Goal: Transaction & Acquisition: Purchase product/service

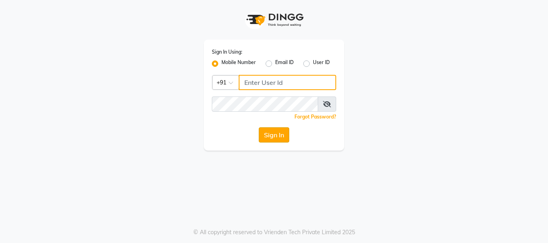
type input "7400099777"
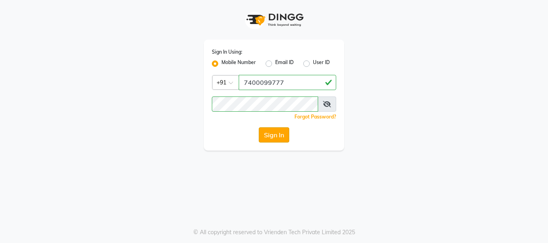
click at [269, 134] on button "Sign In" at bounding box center [274, 135] width 30 height 15
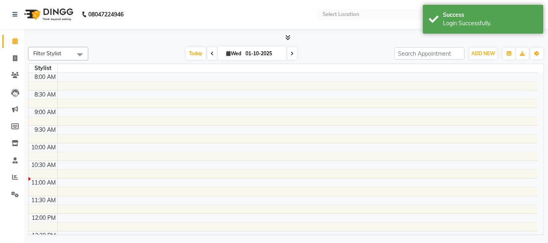
select select "en"
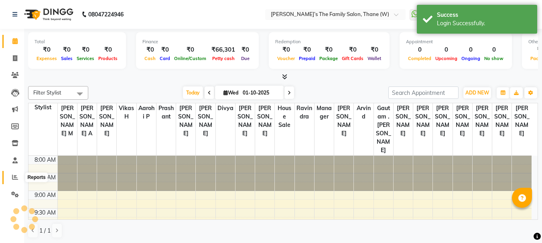
click at [12, 176] on span at bounding box center [15, 177] width 14 height 9
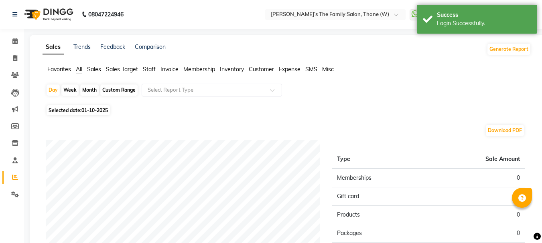
click at [91, 87] on div "Month" at bounding box center [89, 90] width 18 height 11
select select "10"
select select "2025"
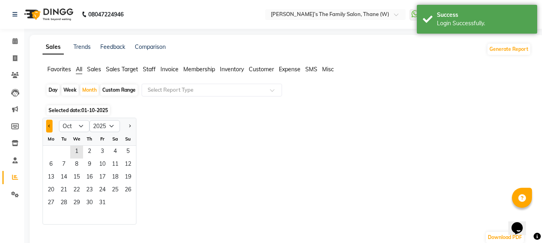
click at [49, 126] on span "Previous month" at bounding box center [49, 125] width 3 height 3
select select "9"
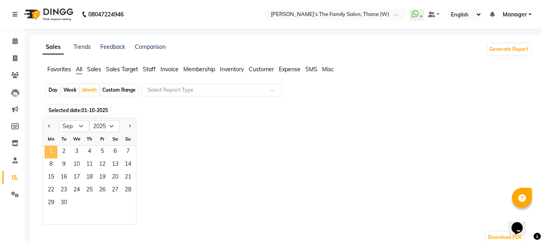
click at [54, 148] on span "1" at bounding box center [51, 152] width 13 height 13
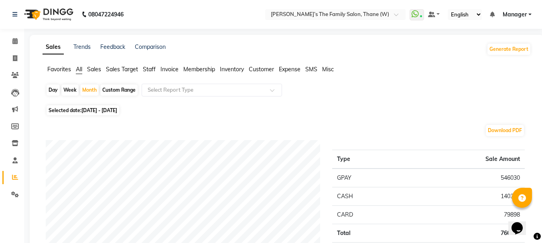
click at [150, 67] on span "Staff" at bounding box center [149, 69] width 13 height 7
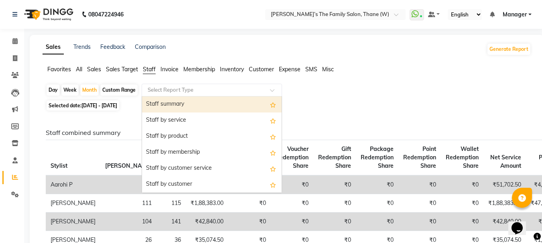
click at [160, 88] on input "text" at bounding box center [203, 90] width 115 height 8
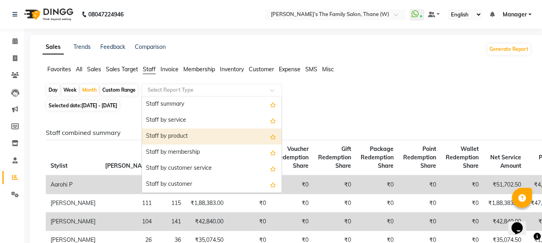
click at [173, 133] on div "Staff by product" at bounding box center [212, 137] width 140 height 16
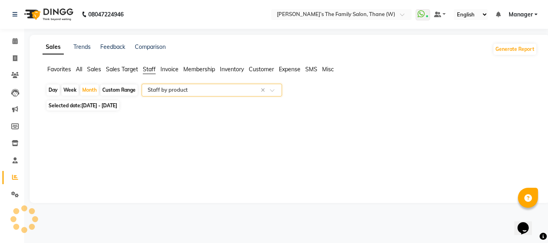
select select "full_report"
select select "csv"
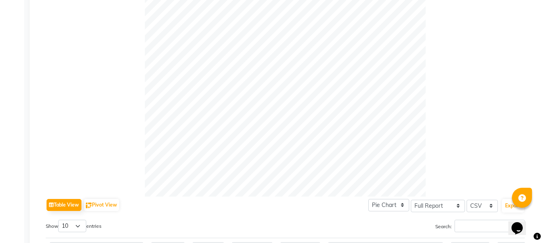
scroll to position [426, 0]
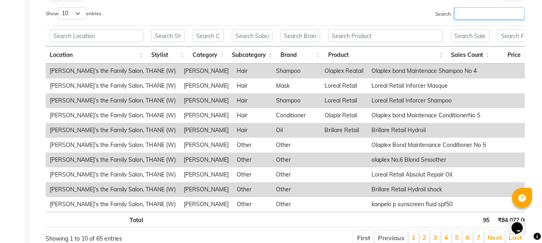
click at [464, 17] on input "Search:" at bounding box center [489, 13] width 70 height 12
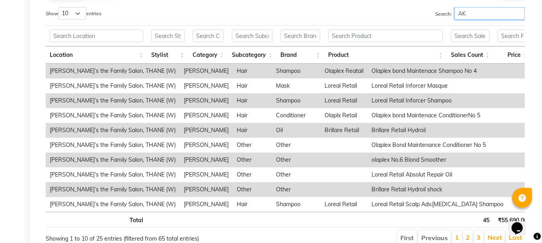
type input "AK"
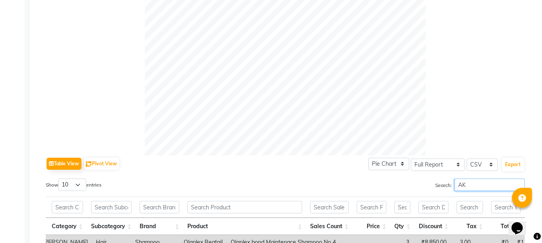
scroll to position [41, 0]
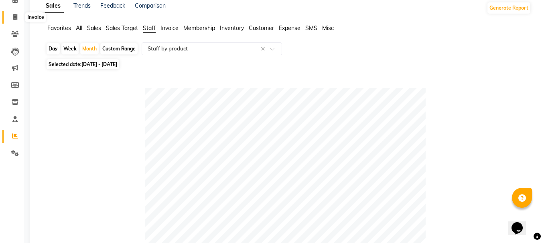
click at [15, 16] on icon at bounding box center [15, 17] width 4 height 6
select select "service"
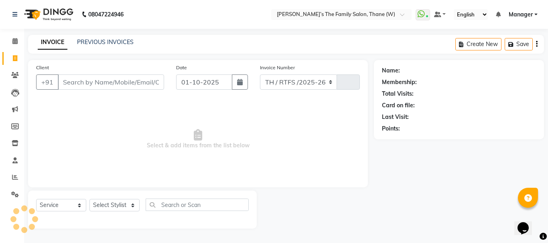
select select "8004"
type input "3664"
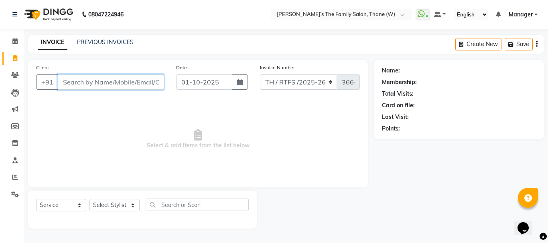
click at [105, 80] on input "Client" at bounding box center [111, 82] width 106 height 15
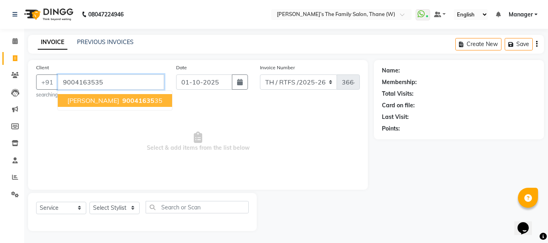
type input "9004163535"
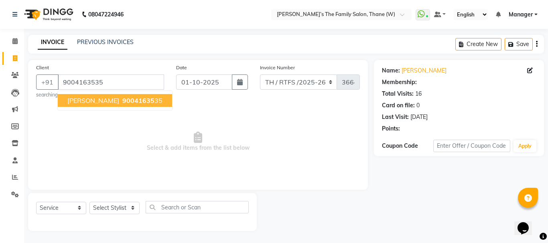
select select "1: Object"
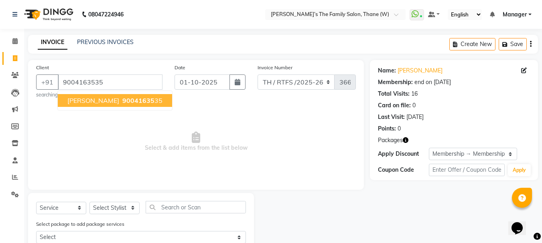
click at [112, 99] on span "[PERSON_NAME]" at bounding box center [93, 101] width 52 height 8
select select "1: Object"
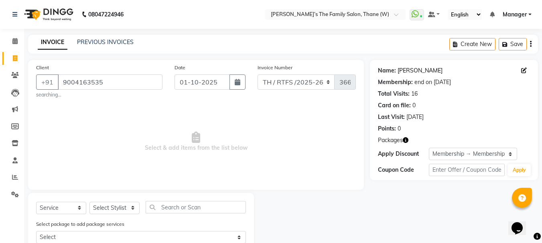
click at [421, 71] on link "[PERSON_NAME]" at bounding box center [419, 71] width 45 height 8
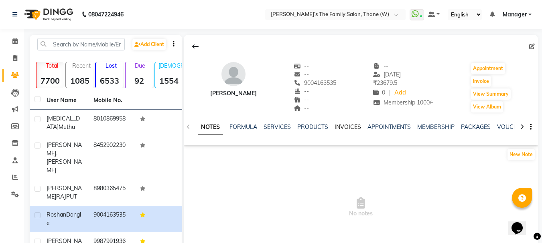
click at [344, 126] on link "INVOICES" at bounding box center [347, 127] width 26 height 7
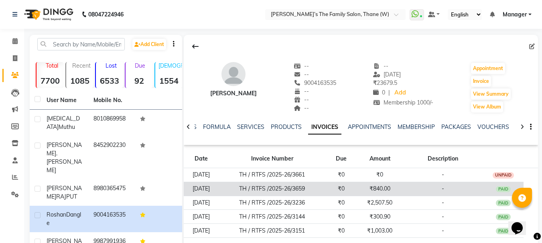
click at [363, 187] on td "₹840.00" at bounding box center [379, 189] width 46 height 14
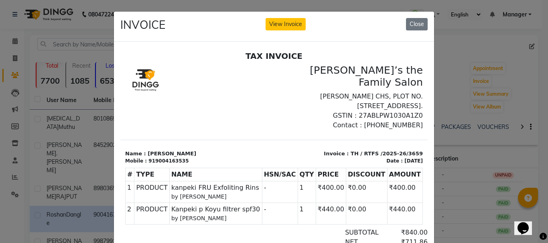
click at [490, 140] on ngb-modal-window "INVOICE View Invoice Close" at bounding box center [274, 121] width 548 height 243
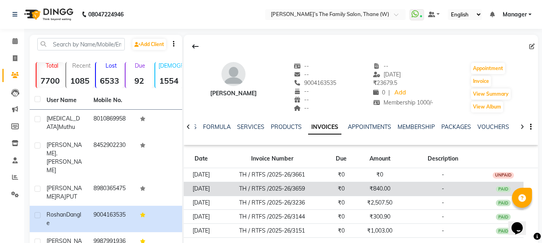
click at [426, 184] on td "-" at bounding box center [443, 189] width 80 height 14
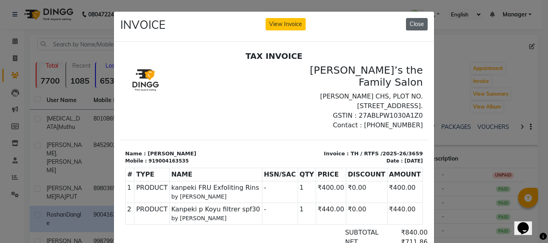
click at [415, 25] on button "Close" at bounding box center [417, 24] width 22 height 12
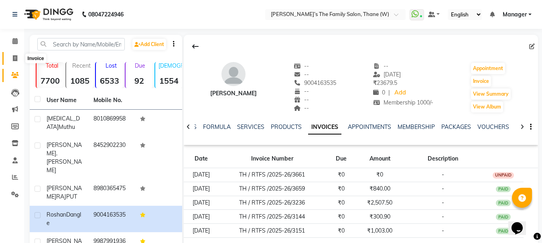
click at [15, 56] on icon at bounding box center [15, 58] width 4 height 6
select select "service"
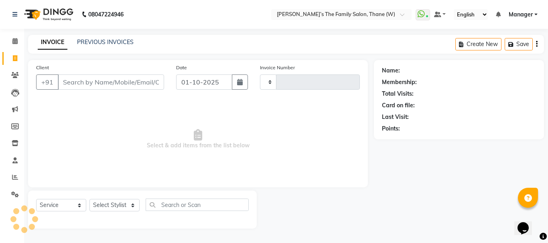
type input "3664"
select select "8004"
click at [14, 178] on icon at bounding box center [15, 177] width 6 height 6
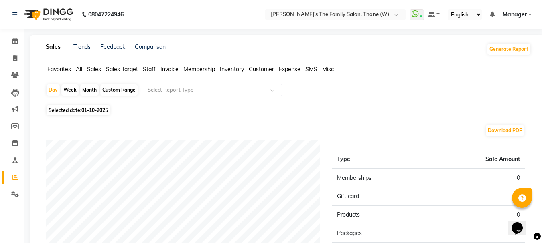
click at [88, 88] on div "Month" at bounding box center [89, 90] width 18 height 11
select select "10"
select select "2025"
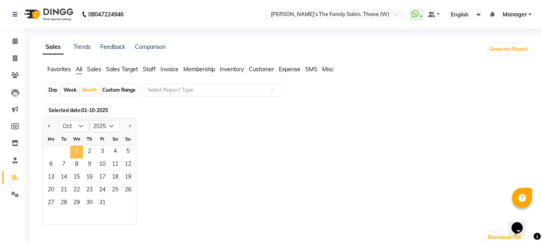
click at [77, 148] on span "1" at bounding box center [76, 152] width 13 height 13
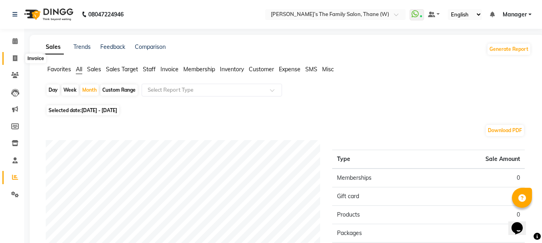
click at [13, 56] on icon at bounding box center [15, 58] width 4 height 6
select select "service"
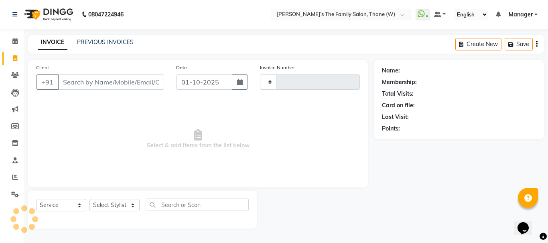
type input "3664"
select select "8004"
click at [14, 175] on icon at bounding box center [15, 177] width 6 height 6
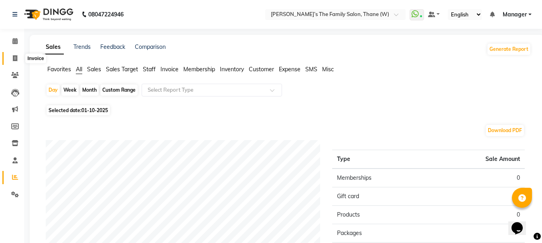
click at [15, 59] on icon at bounding box center [15, 58] width 4 height 6
select select "service"
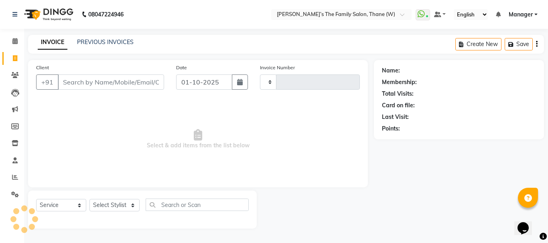
type input "3664"
select select "8004"
click at [14, 176] on icon at bounding box center [15, 177] width 6 height 6
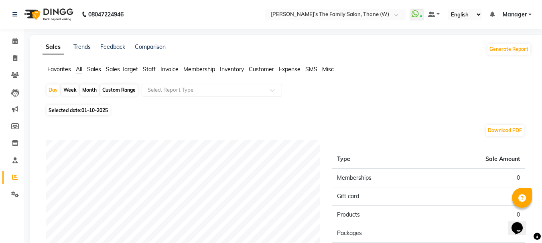
click at [89, 89] on div "Month" at bounding box center [89, 90] width 18 height 11
select select "10"
select select "2025"
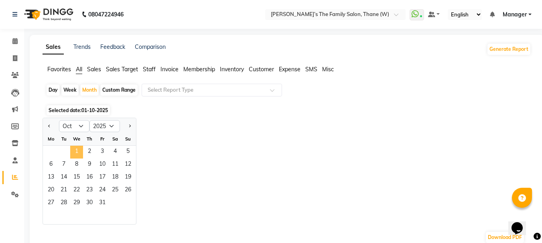
click at [78, 150] on span "1" at bounding box center [76, 152] width 13 height 13
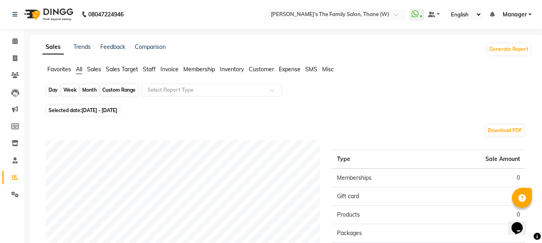
click at [87, 88] on div "Month" at bounding box center [89, 90] width 18 height 11
select select "10"
select select "2025"
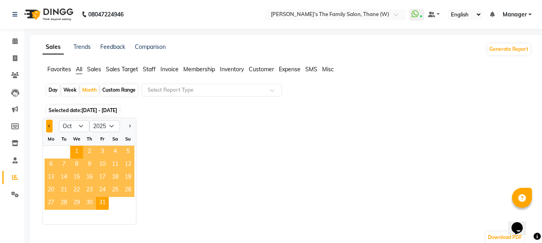
click at [50, 128] on button "Previous month" at bounding box center [49, 126] width 6 height 13
select select "9"
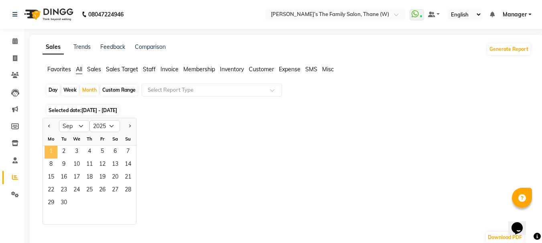
click at [51, 151] on span "1" at bounding box center [51, 152] width 13 height 13
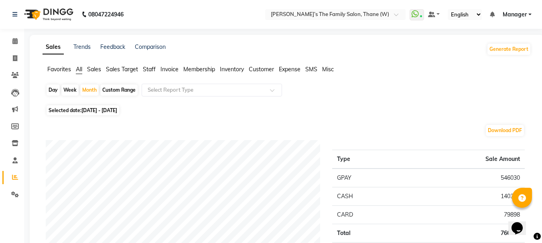
click at [150, 70] on span "Staff" at bounding box center [149, 69] width 13 height 7
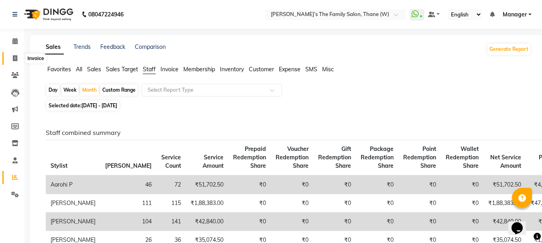
click at [15, 57] on icon at bounding box center [15, 58] width 4 height 6
select select "service"
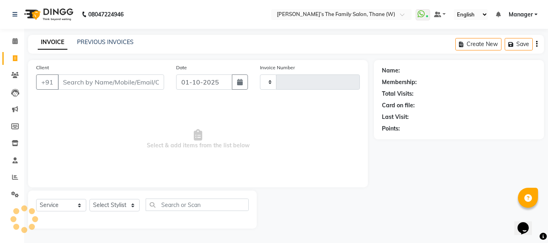
type input "3664"
select select "8004"
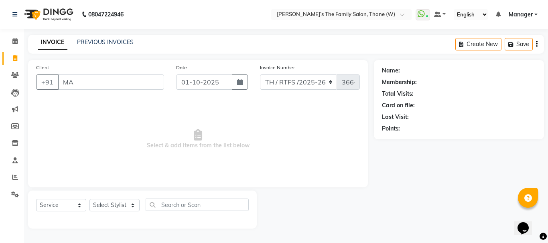
type input "M"
type input "9"
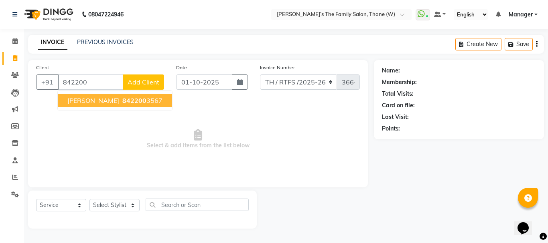
click at [99, 101] on span "Manali Kambli" at bounding box center [93, 101] width 52 height 8
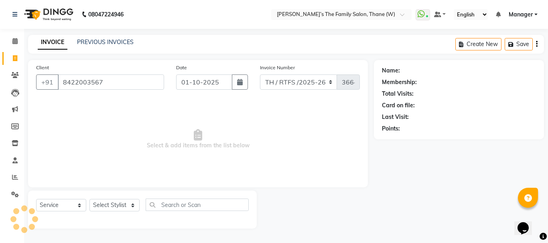
type input "8422003567"
select select "1: Object"
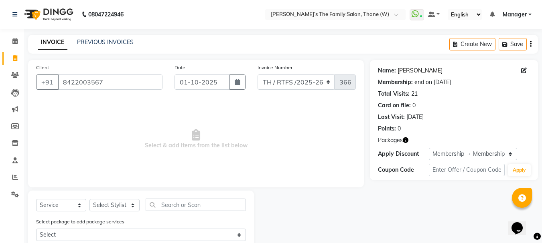
click at [410, 69] on link "Manali Kambli" at bounding box center [419, 71] width 45 height 8
click at [16, 57] on icon at bounding box center [15, 58] width 4 height 6
select select "service"
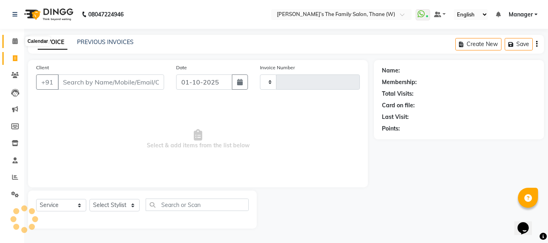
type input "3664"
select select "8004"
click at [15, 41] on icon at bounding box center [14, 41] width 5 height 6
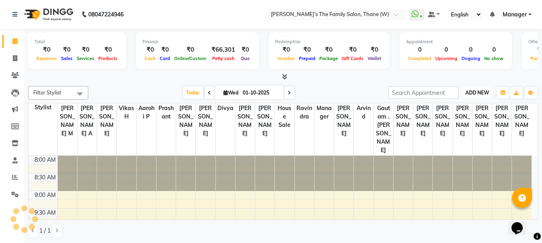
click at [476, 93] on span "ADD NEW" at bounding box center [477, 93] width 24 height 6
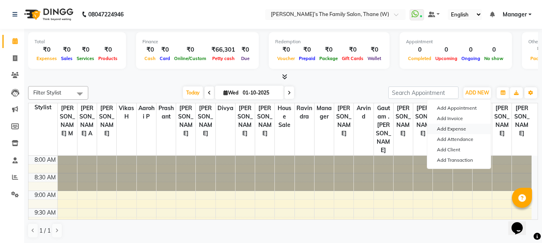
click at [455, 127] on link "Add Expense" at bounding box center [458, 129] width 63 height 10
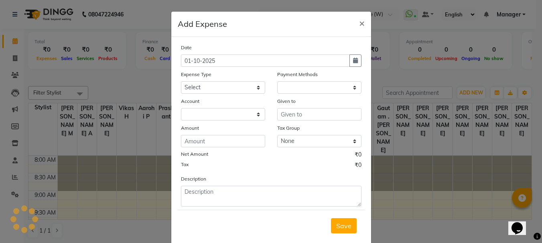
select select "1"
select select "4301"
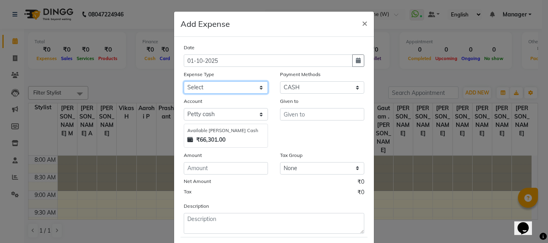
click at [205, 87] on select "Select Advance Salary Bank charges Car maintenance Cash transfer to bank Cash t…" at bounding box center [226, 87] width 84 height 12
select select "12914"
click at [184, 81] on select "Select Advance Salary Bank charges Car maintenance Cash transfer to bank Cash t…" at bounding box center [226, 87] width 84 height 12
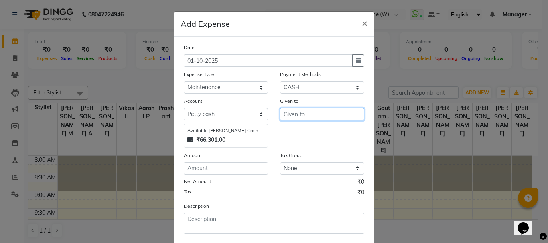
click at [290, 115] on input "text" at bounding box center [322, 114] width 84 height 12
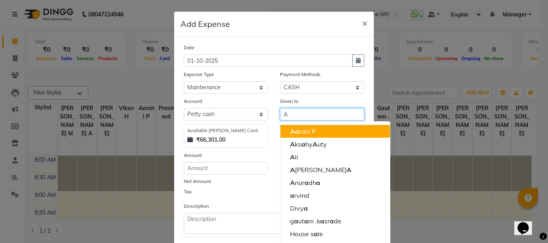
click at [299, 131] on ngb-highlight "A a rohi P" at bounding box center [303, 132] width 26 height 8
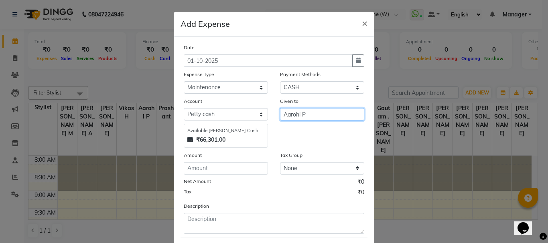
type input "Aarohi P"
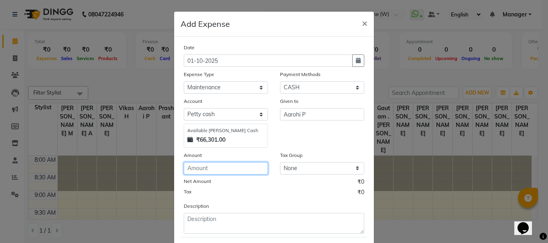
click at [207, 170] on input "number" at bounding box center [226, 168] width 84 height 12
type input "40"
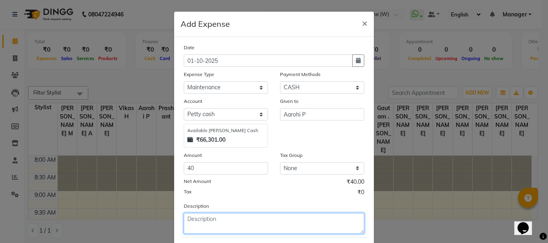
click at [225, 219] on textarea at bounding box center [274, 223] width 180 height 21
type textarea "REMOUT SALE"
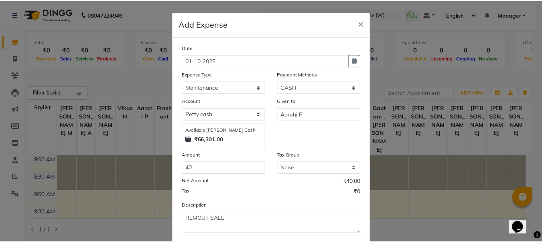
scroll to position [44, 0]
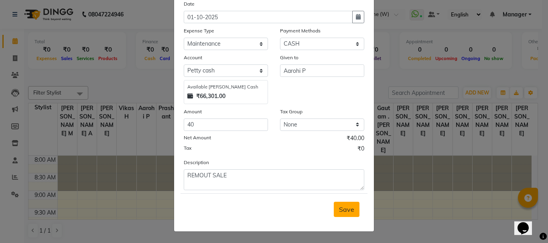
click at [340, 208] on span "Save" at bounding box center [346, 210] width 15 height 8
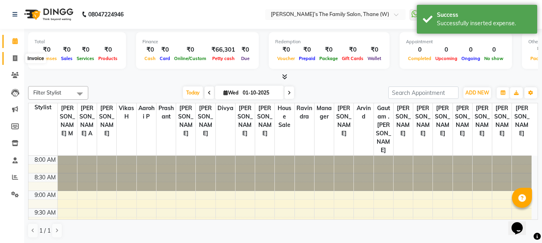
click at [15, 57] on icon at bounding box center [15, 58] width 4 height 6
select select "service"
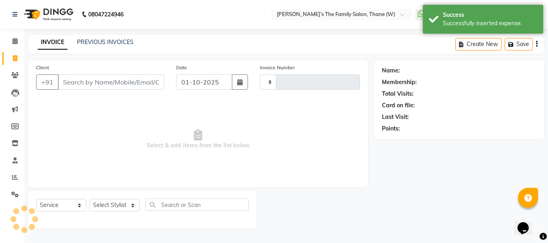
type input "3664"
select select "8004"
click at [105, 40] on link "PREVIOUS INVOICES" at bounding box center [105, 41] width 57 height 7
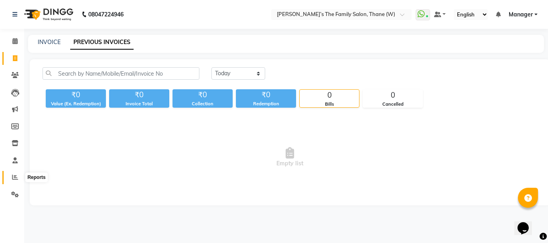
click at [14, 177] on icon at bounding box center [15, 177] width 6 height 6
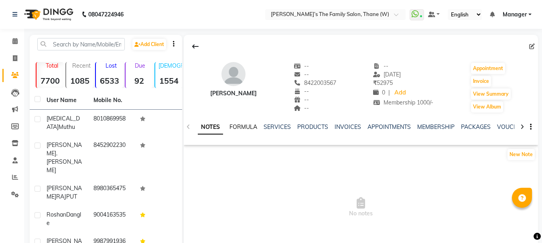
click at [242, 125] on link "FORMULA" at bounding box center [243, 127] width 28 height 7
click at [277, 128] on link "SERVICES" at bounding box center [276, 127] width 27 height 7
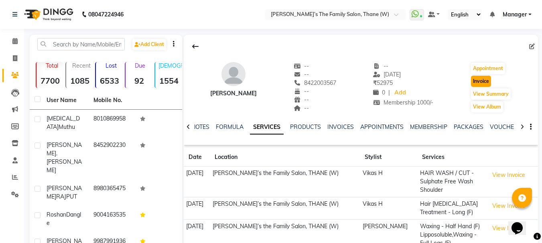
click at [480, 81] on button "Invoice" at bounding box center [481, 81] width 20 height 11
select select "service"
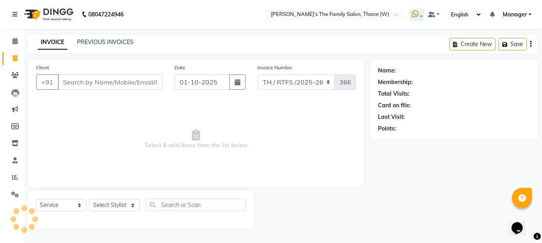
type input "8422003567"
select select "1: Object"
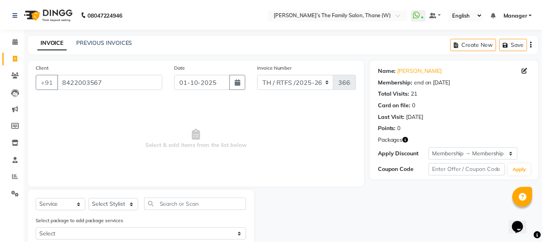
scroll to position [24, 0]
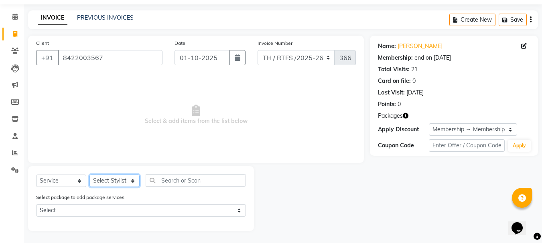
click at [110, 180] on select "Select Stylist Aarohi P Aksahy Auty Ali Aniket A Anuradha arvind Divya gautam .…" at bounding box center [114, 181] width 50 height 12
select select "35597"
click at [89, 175] on select "Select Stylist Aarohi P Aksahy Auty Ali Aniket A Anuradha arvind Divya gautam .…" at bounding box center [114, 181] width 50 height 12
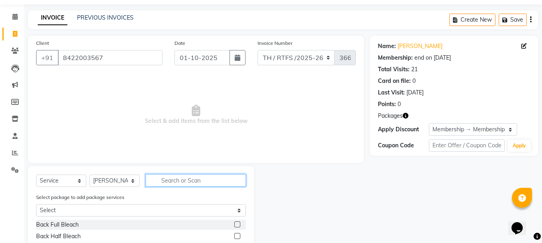
click at [188, 180] on input "text" at bounding box center [196, 180] width 100 height 12
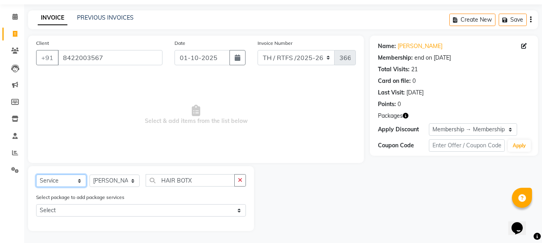
click at [60, 180] on select "Select Service Product Membership Package Voucher Prepaid Gift Card" at bounding box center [61, 181] width 50 height 12
click at [127, 122] on span "Select & add items from the list below" at bounding box center [196, 115] width 320 height 80
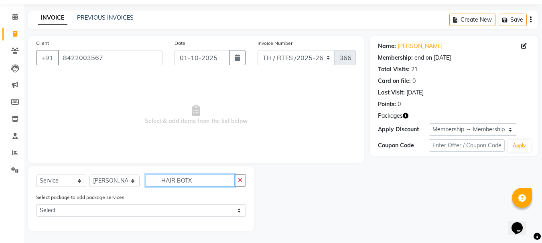
click at [207, 180] on input "HAIR BOTX" at bounding box center [190, 180] width 89 height 12
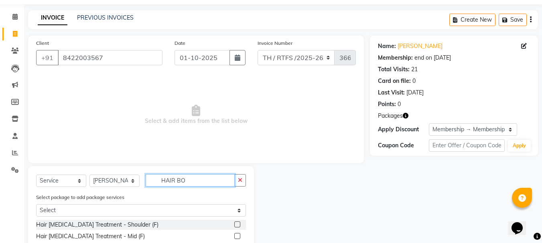
scroll to position [59, 0]
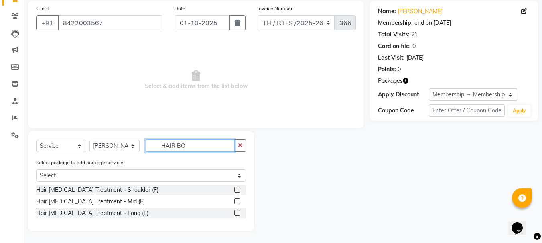
type input "HAIR BO"
click at [237, 213] on label at bounding box center [237, 213] width 6 height 6
click at [237, 213] on input "checkbox" at bounding box center [236, 213] width 5 height 5
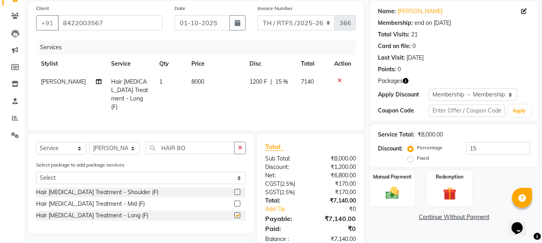
checkbox input "false"
click at [208, 81] on td "8000" at bounding box center [215, 94] width 58 height 43
select select "35597"
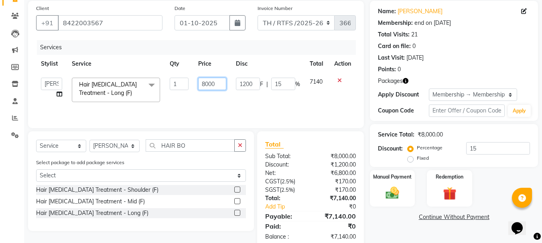
click at [221, 83] on input "8000" at bounding box center [212, 84] width 28 height 12
type input "8"
type input "10440"
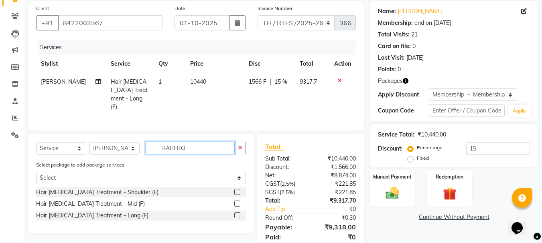
click at [209, 146] on input "HAIR BO" at bounding box center [190, 148] width 89 height 12
type input "H"
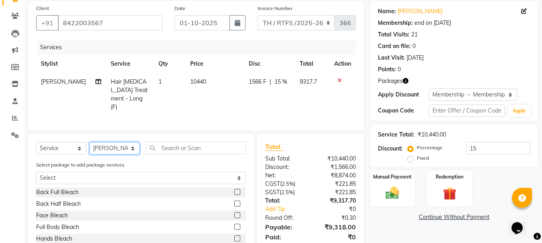
click at [117, 146] on select "Select Stylist Aarohi P Aksahy Auty Ali Aniket A Anuradha arvind Divya gautam .…" at bounding box center [114, 148] width 50 height 12
select select "35589"
click at [89, 142] on select "Select Stylist Aarohi P Aksahy Auty Ali Aniket A Anuradha arvind Divya gautam .…" at bounding box center [114, 148] width 50 height 12
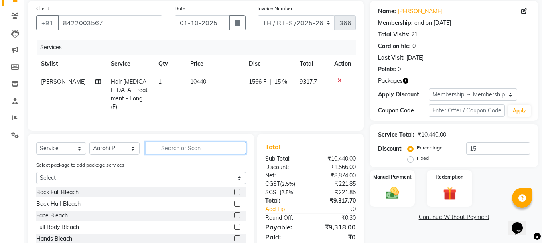
click at [183, 145] on input "text" at bounding box center [196, 148] width 100 height 12
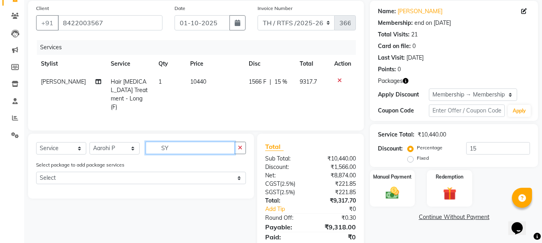
type input "S"
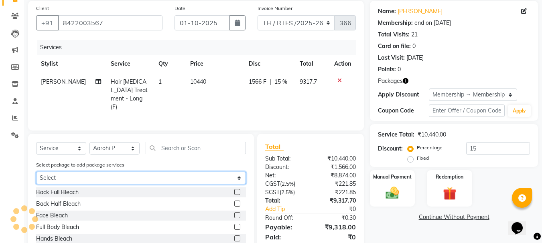
click at [171, 176] on select "Select male 499 ((Hair cut & Beard) MALE 499 (Face D-tan) FEMALE 499" at bounding box center [141, 178] width 210 height 12
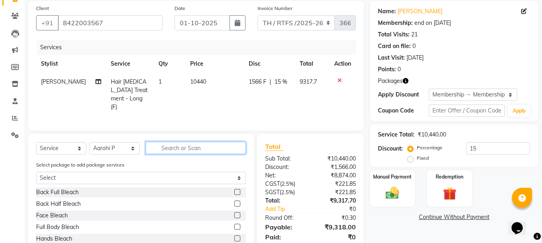
click at [169, 144] on input "text" at bounding box center [196, 148] width 100 height 12
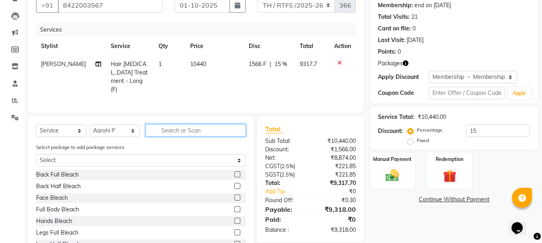
scroll to position [105, 0]
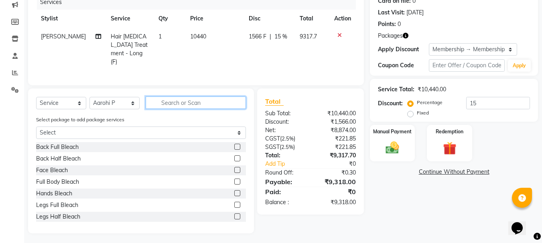
click at [177, 97] on input "text" at bounding box center [196, 103] width 100 height 12
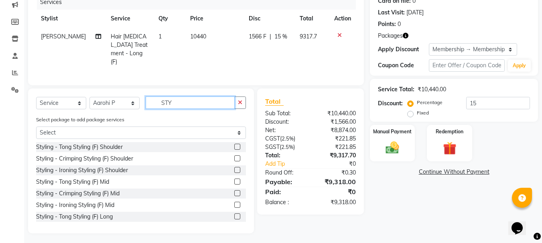
type input "STY"
click at [234, 168] on label at bounding box center [237, 170] width 6 height 6
click at [234, 168] on input "checkbox" at bounding box center [236, 170] width 5 height 5
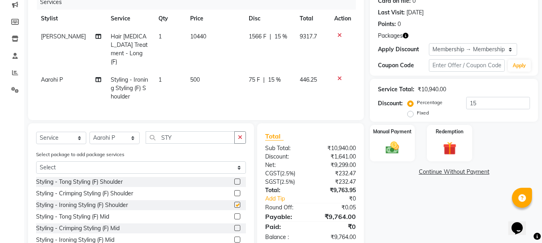
checkbox input "false"
click at [196, 72] on td "500" at bounding box center [214, 88] width 58 height 35
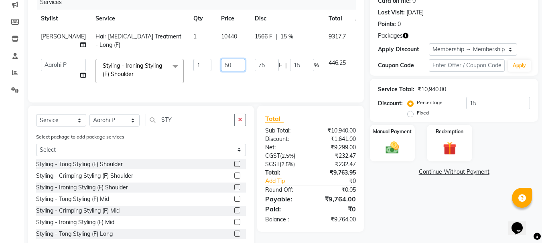
click at [221, 64] on input "50" at bounding box center [233, 65] width 24 height 12
type input "5"
type input "1000"
click at [216, 79] on td "1000" at bounding box center [233, 71] width 34 height 34
click at [185, 126] on input "STY" at bounding box center [190, 120] width 89 height 12
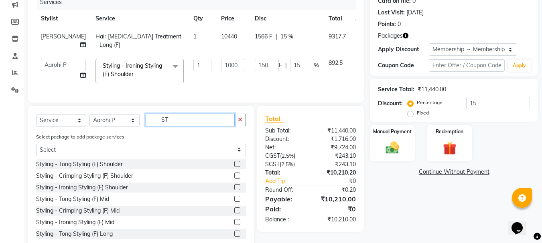
type input "S"
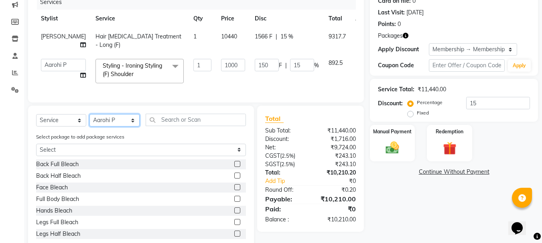
click at [123, 126] on select "Select Stylist Aarohi P Aksahy Auty Ali Aniket A Anuradha arvind Divya gautam .…" at bounding box center [114, 120] width 50 height 12
select select "35584"
click at [89, 120] on select "Select Stylist Aarohi P Aksahy Auty Ali Aniket A Anuradha arvind Divya gautam .…" at bounding box center [114, 120] width 50 height 12
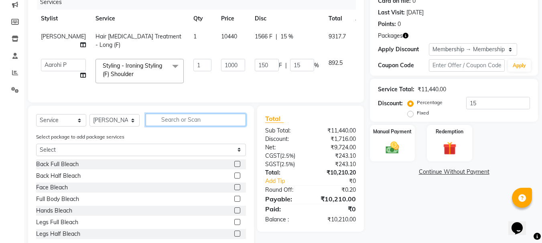
click at [175, 126] on input "text" at bounding box center [196, 120] width 100 height 12
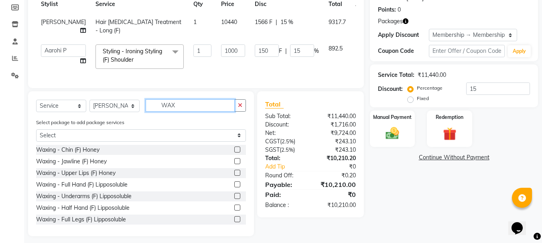
scroll to position [130, 0]
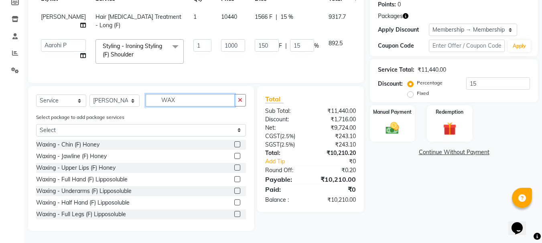
type input "WAX"
click at [234, 202] on label at bounding box center [237, 203] width 6 height 6
click at [234, 202] on input "checkbox" at bounding box center [236, 203] width 5 height 5
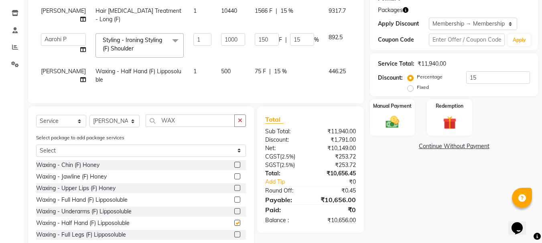
checkbox input "false"
click at [234, 179] on label at bounding box center [237, 176] width 6 height 6
click at [234, 179] on input "checkbox" at bounding box center [236, 176] width 5 height 5
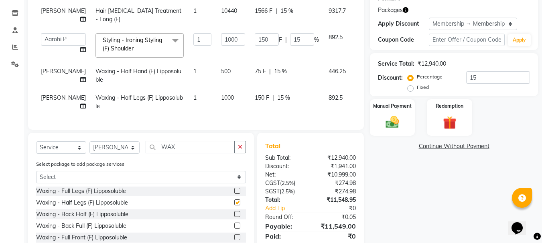
checkbox input "false"
click at [216, 96] on td "1000" at bounding box center [233, 102] width 34 height 26
select select "35584"
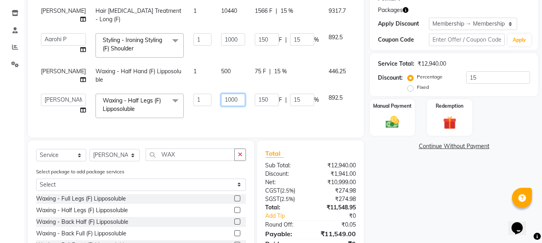
click at [221, 99] on input "1000" at bounding box center [233, 100] width 24 height 12
type input "1"
type input "500"
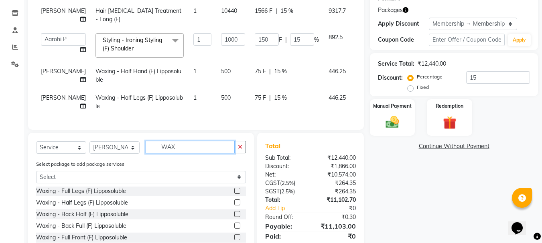
click at [205, 154] on input "WAX" at bounding box center [190, 147] width 89 height 12
type input "W"
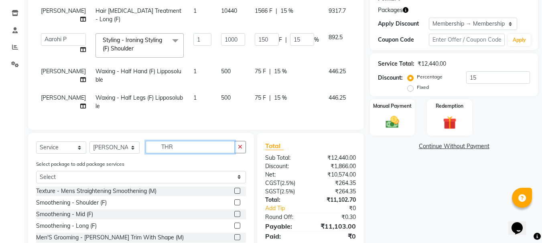
scroll to position [0, 0]
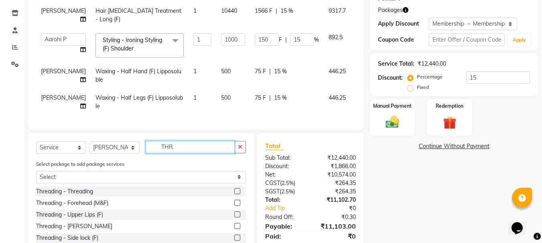
type input "THR"
click at [236, 194] on label at bounding box center [237, 191] width 6 height 6
click at [236, 194] on input "checkbox" at bounding box center [236, 191] width 5 height 5
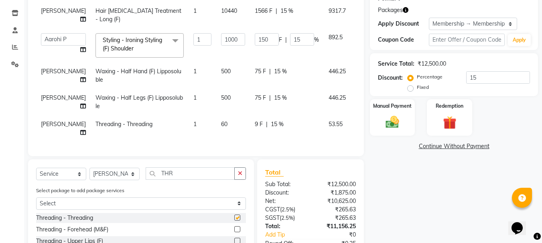
checkbox input "false"
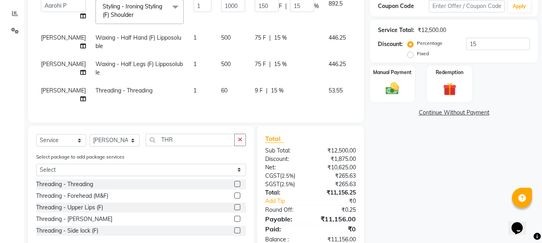
scroll to position [191, 0]
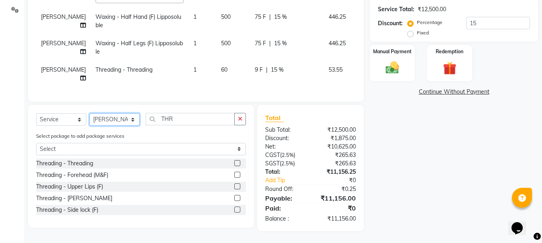
click at [102, 117] on select "Select Stylist Aarohi P Aksahy Auty Ali Aniket A Anuradha arvind Divya gautam .…" at bounding box center [114, 119] width 50 height 12
select select "35597"
click at [89, 113] on select "Select Stylist Aarohi P Aksahy Auty Ali Aniket A Anuradha arvind Divya gautam .…" at bounding box center [114, 119] width 50 height 12
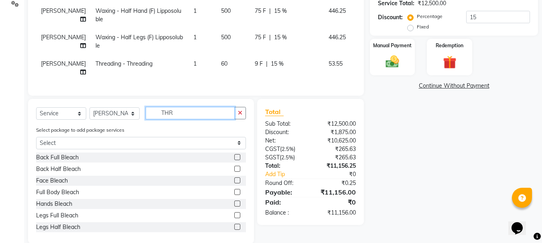
click at [183, 119] on input "THR" at bounding box center [190, 113] width 89 height 12
type input "T"
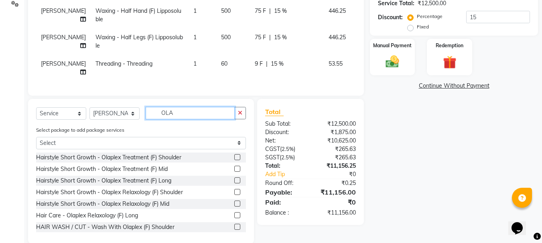
type input "OLA"
click at [234, 184] on label at bounding box center [237, 181] width 6 height 6
click at [234, 184] on input "checkbox" at bounding box center [236, 180] width 5 height 5
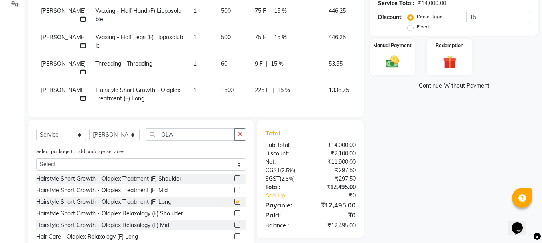
checkbox input "false"
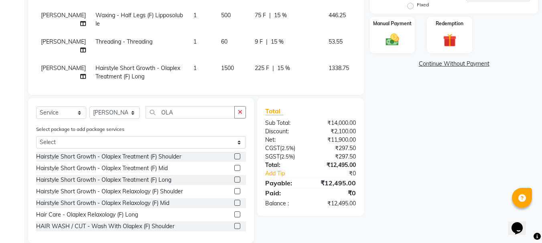
scroll to position [0, 0]
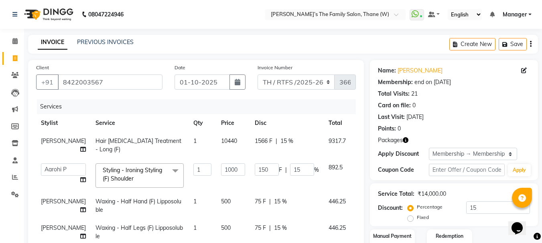
click at [218, 139] on td "10440" at bounding box center [233, 145] width 34 height 26
select select "35597"
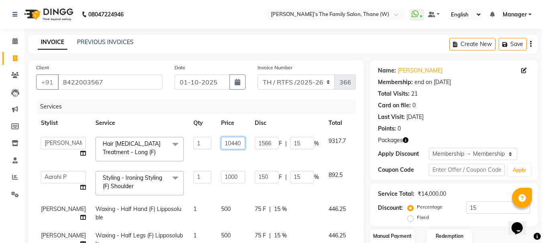
click at [221, 143] on input "10440" at bounding box center [233, 143] width 24 height 12
type input "1"
type input "9500"
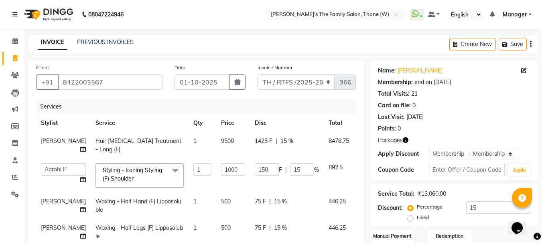
click at [216, 156] on td "9500" at bounding box center [233, 145] width 34 height 26
select select "35597"
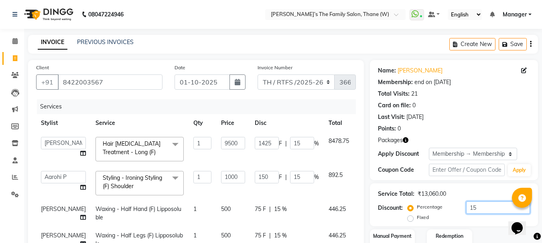
click at [481, 207] on input "15" at bounding box center [498, 208] width 64 height 12
type input "1"
type input "10"
type input "1"
type input "95"
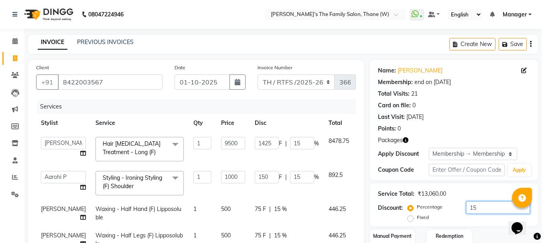
type input "1"
type input "0"
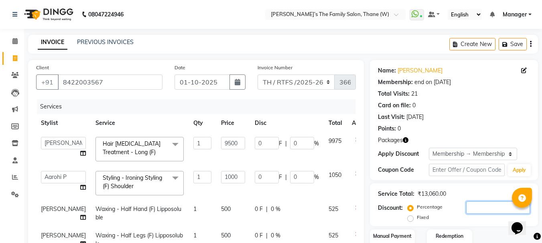
scroll to position [213, 0]
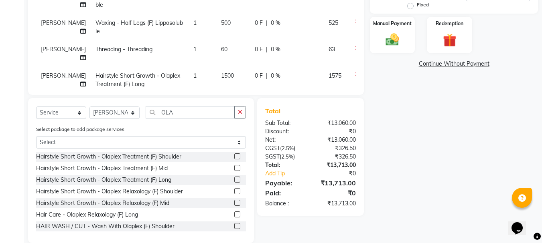
click at [271, 49] on span "0 %" at bounding box center [276, 49] width 10 height 8
select select "35584"
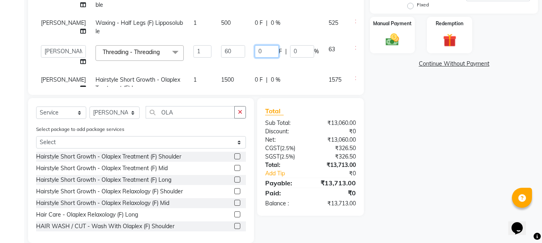
click at [255, 51] on input "0" at bounding box center [267, 51] width 24 height 12
type input "15"
click at [271, 22] on span "0 %" at bounding box center [276, 23] width 10 height 8
select select "35584"
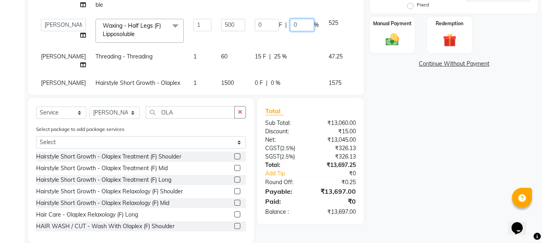
click at [290, 25] on input "0" at bounding box center [302, 25] width 24 height 12
type input "15"
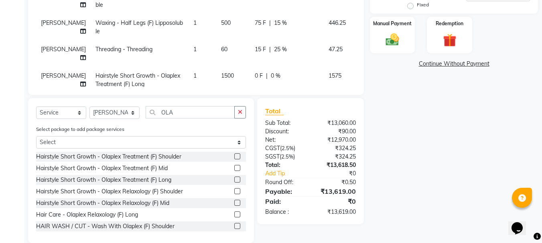
click at [268, 41] on tbody "Aarohi P Aksahy Auty Ali Aniket A Anuradha arvind Divya gautam .kasrade House s…" at bounding box center [206, 6] width 341 height 174
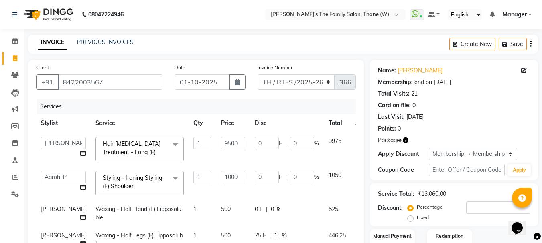
click at [256, 205] on td "0 F | 0 %" at bounding box center [287, 214] width 74 height 26
select select "35584"
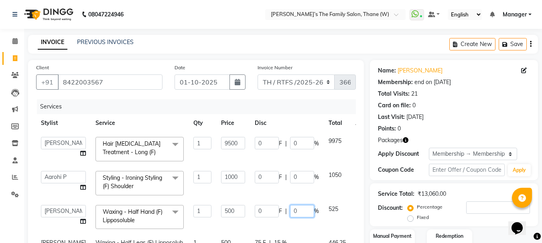
click at [290, 211] on input "0" at bounding box center [302, 211] width 24 height 12
type input "15"
click at [263, 194] on td "0 F | 0 %" at bounding box center [287, 183] width 74 height 34
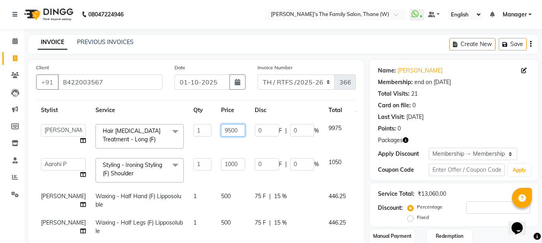
click at [221, 125] on input "9500" at bounding box center [233, 130] width 24 height 12
type input "9"
type input "10000"
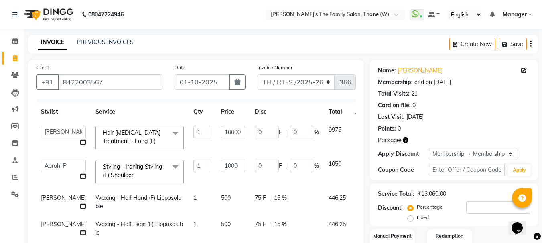
click at [216, 135] on td "10000" at bounding box center [233, 138] width 34 height 34
select select "35597"
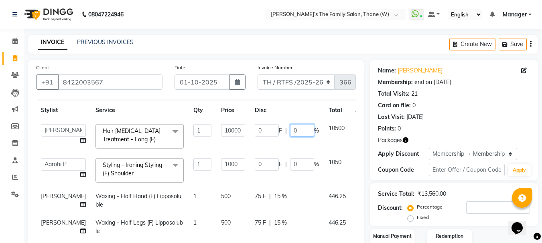
click at [290, 124] on input "0" at bounding box center [302, 130] width 24 height 12
type input "15"
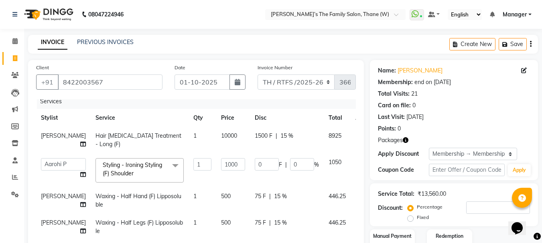
click at [275, 138] on td "1500 F | 15 %" at bounding box center [287, 140] width 74 height 26
select select "35597"
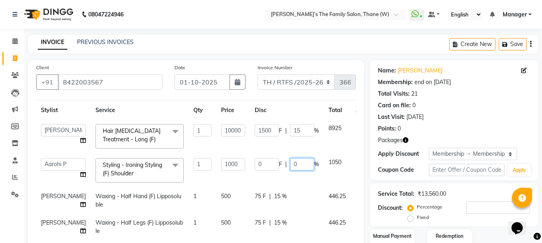
click at [290, 158] on input "0" at bounding box center [302, 164] width 24 height 12
type input "15"
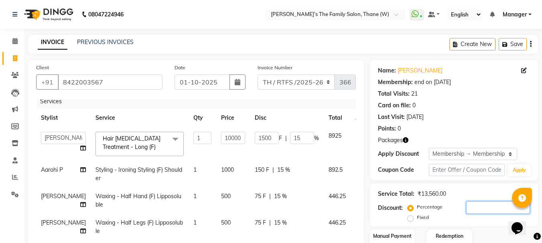
scroll to position [11, 0]
click at [478, 208] on input "number" at bounding box center [498, 208] width 64 height 12
type input "1"
type input "100"
type input "1"
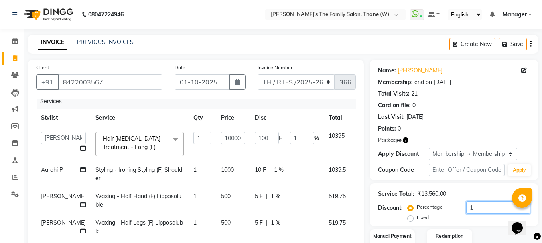
type input "15"
type input "1500"
type input "15"
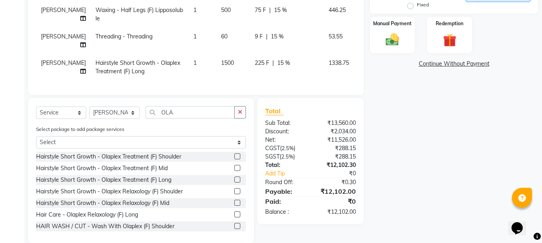
type input "15"
click at [471, 180] on div "Name: Manali Kambli Membership: end on 27-07-2026 Total Visits: 21 Card on file…" at bounding box center [457, 45] width 174 height 396
click at [443, 64] on link "Continue Without Payment" at bounding box center [453, 64] width 165 height 8
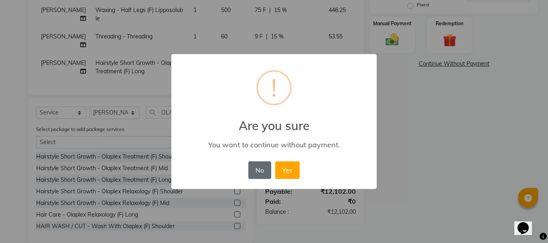
click at [257, 168] on button "No" at bounding box center [259, 171] width 22 height 18
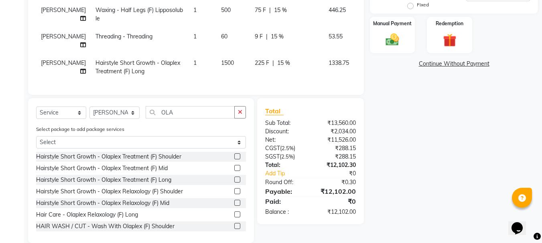
scroll to position [0, 0]
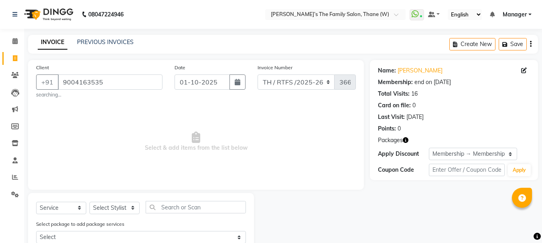
select select "service"
select select "1: Object"
